Goal: Transaction & Acquisition: Subscribe to service/newsletter

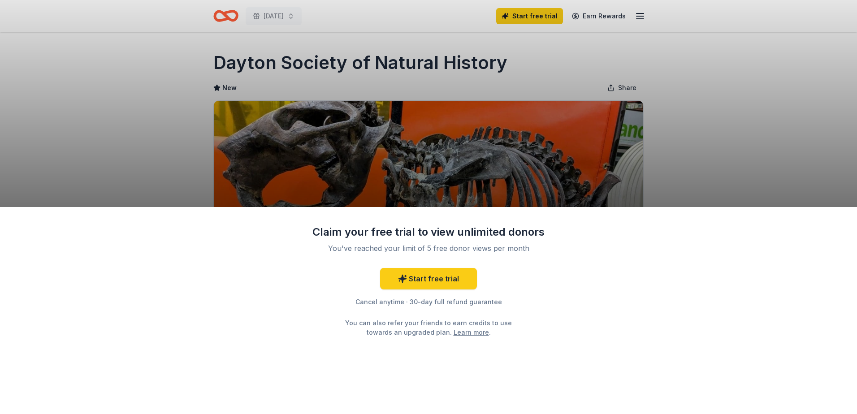
click at [728, 138] on div "Claim your free trial to view unlimited donors You've reached your limit of 5 f…" at bounding box center [428, 207] width 857 height 414
click at [734, 133] on div "Claim your free trial to view unlimited donors You've reached your limit of 5 f…" at bounding box center [428, 207] width 857 height 414
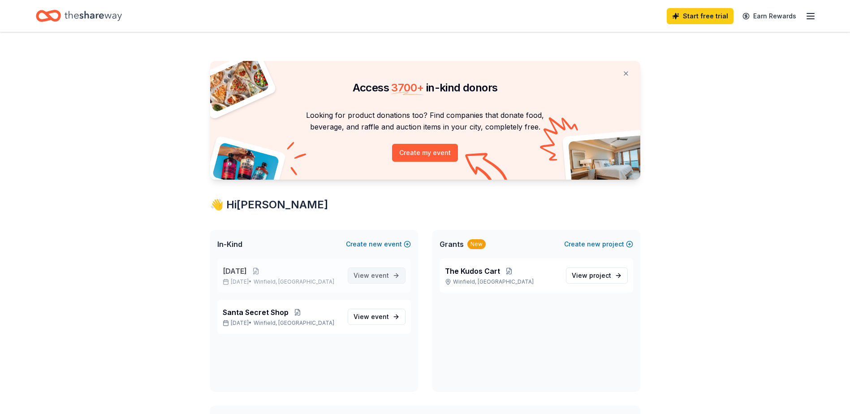
click at [384, 276] on span "event" at bounding box center [380, 275] width 18 height 8
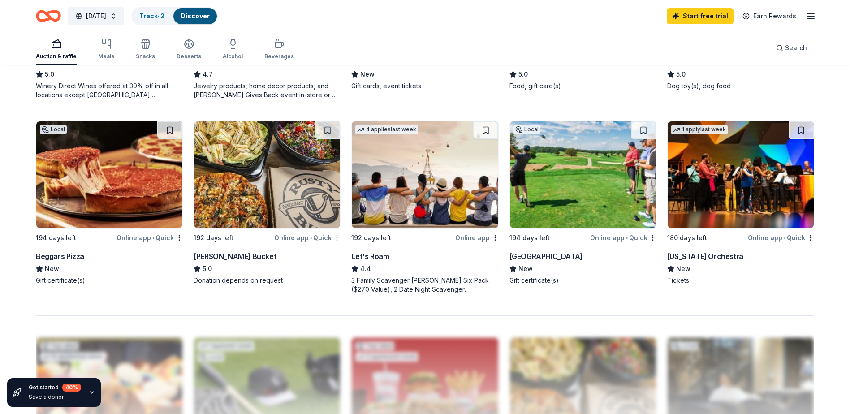
scroll to position [627, 0]
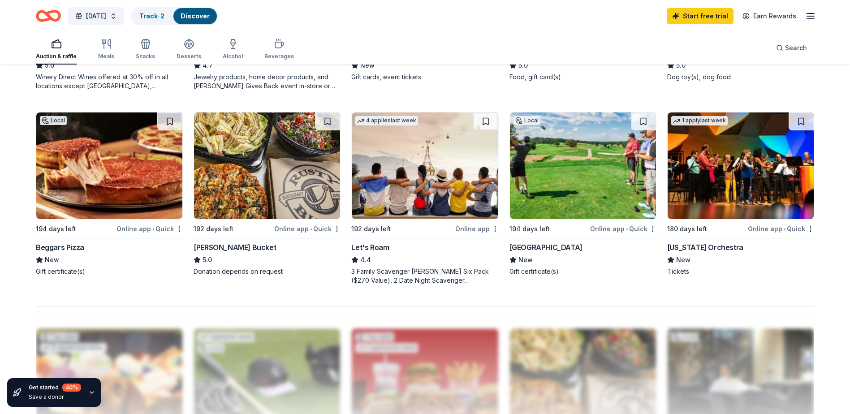
click at [58, 247] on div "Beggars Pizza" at bounding box center [60, 247] width 48 height 11
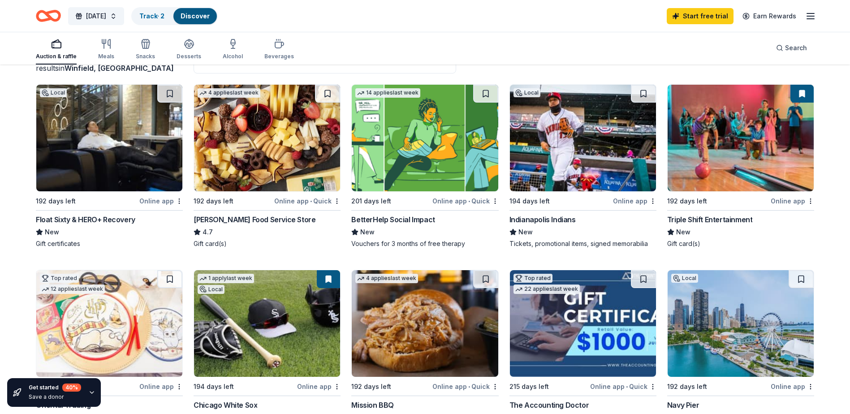
scroll to position [0, 0]
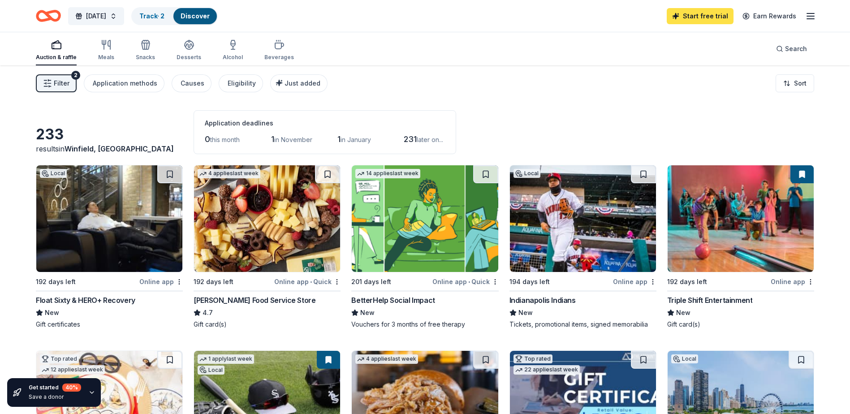
click at [720, 21] on link "Start free trial" at bounding box center [700, 16] width 67 height 16
click at [715, 17] on link "Start free trial" at bounding box center [700, 16] width 67 height 16
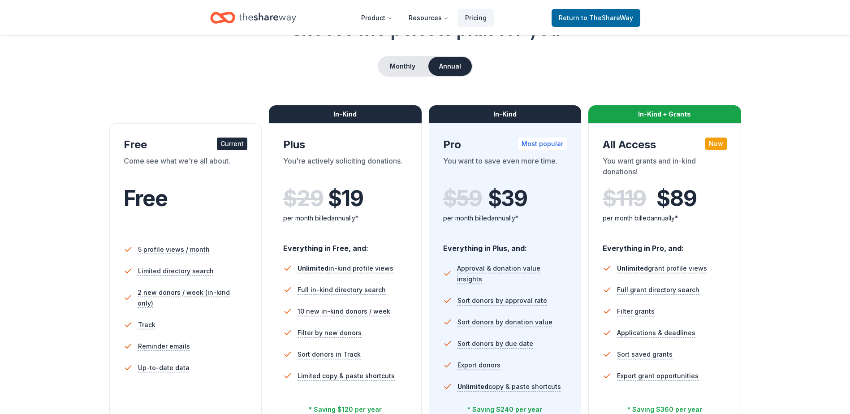
scroll to position [134, 0]
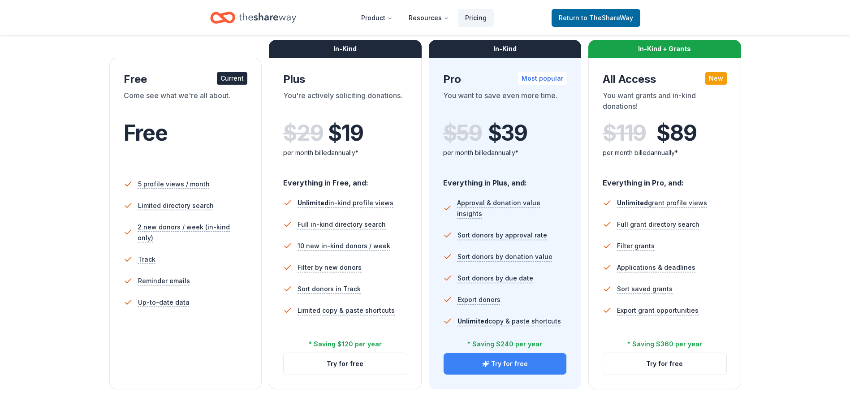
click at [504, 365] on button "Try for free" at bounding box center [504, 364] width 123 height 22
